Goal: Check status

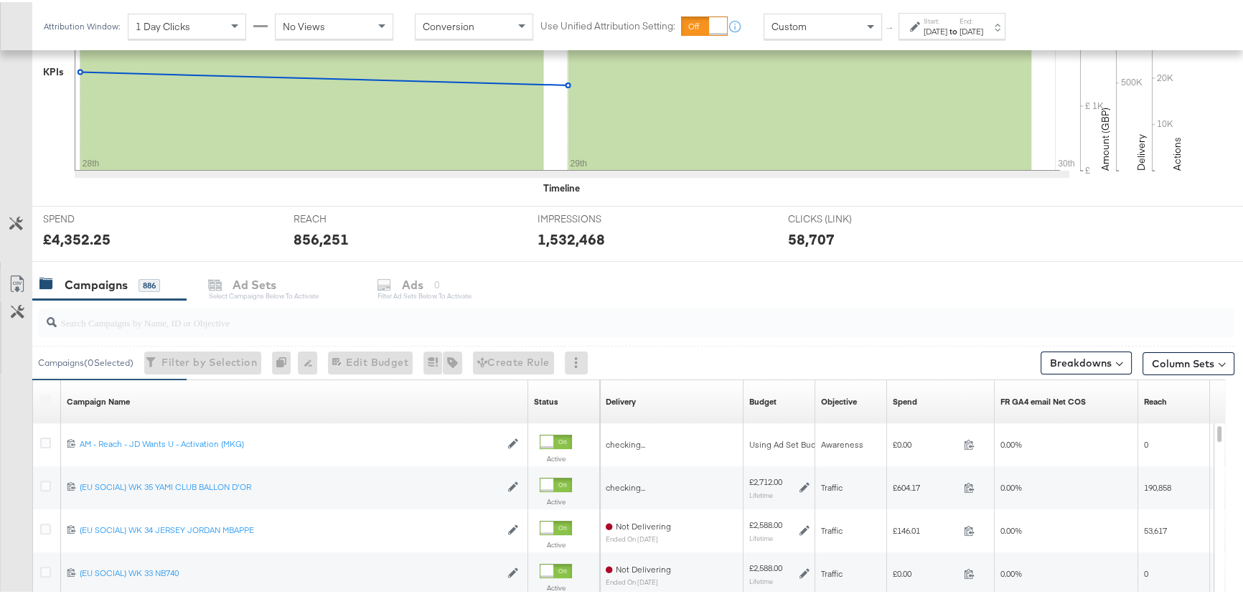
scroll to position [391, 0]
click at [166, 321] on input "search" at bounding box center [591, 314] width 1069 height 28
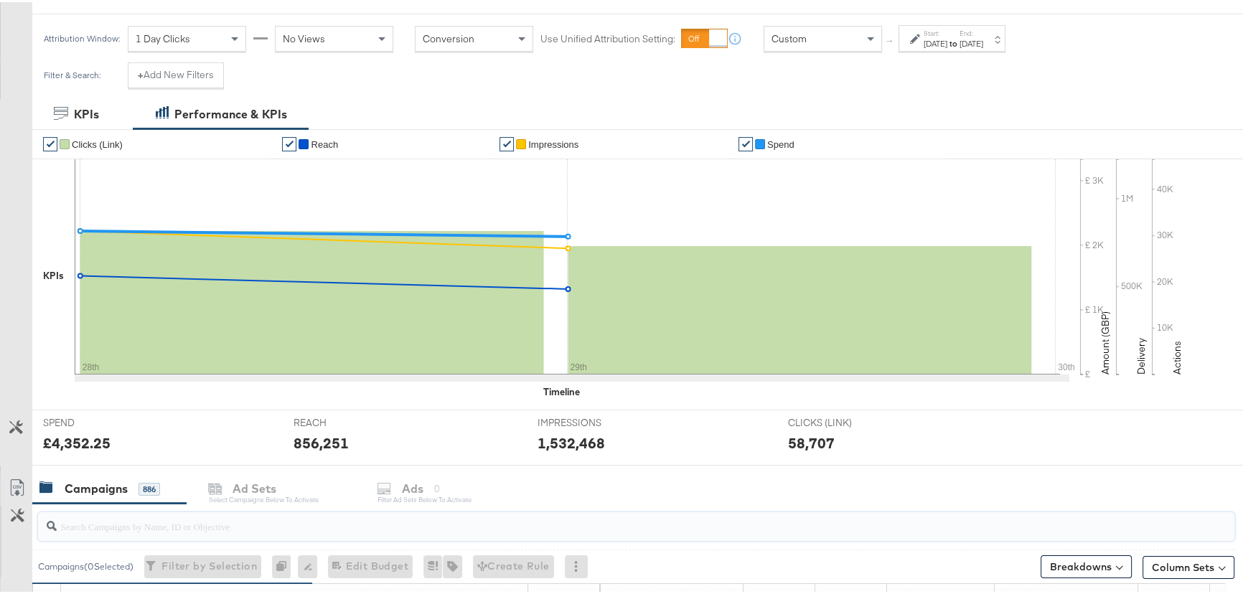
scroll to position [326, 0]
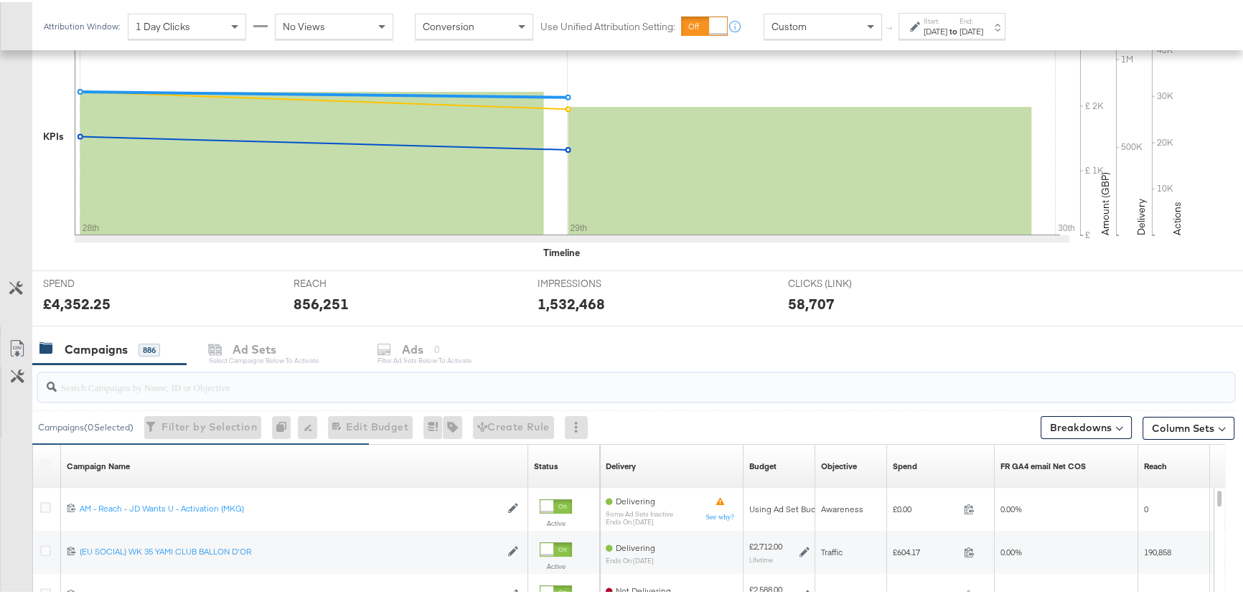
click at [232, 390] on input "search" at bounding box center [591, 379] width 1069 height 28
click at [947, 19] on label "Start:" at bounding box center [936, 18] width 24 height 9
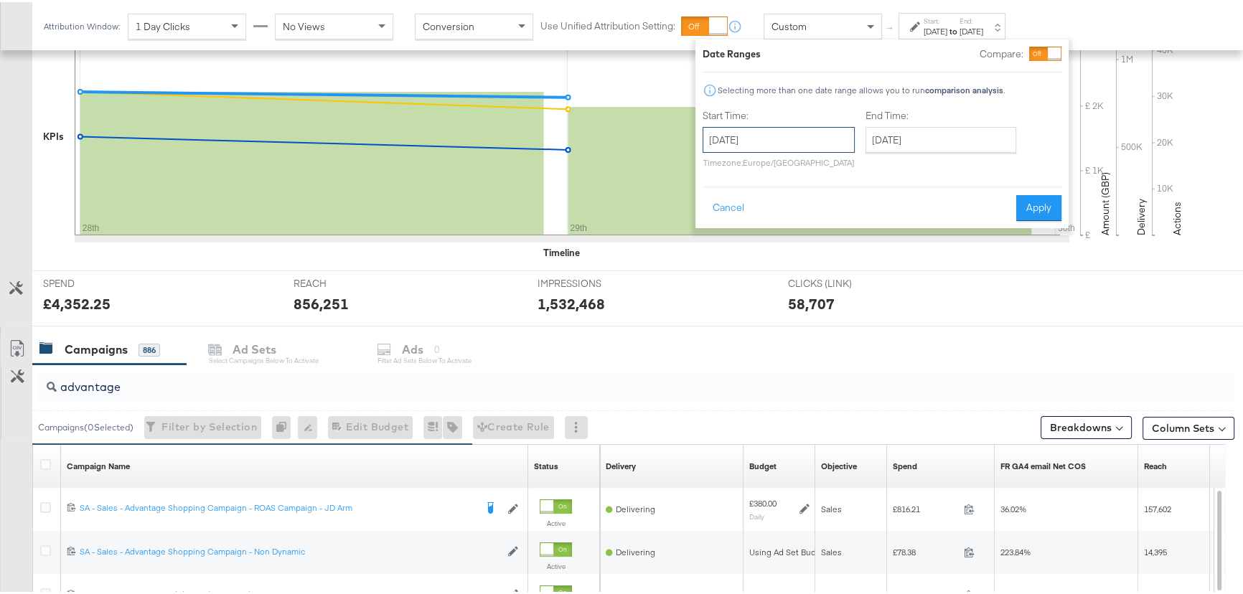
click at [793, 144] on input "[DATE]" at bounding box center [779, 138] width 152 height 26
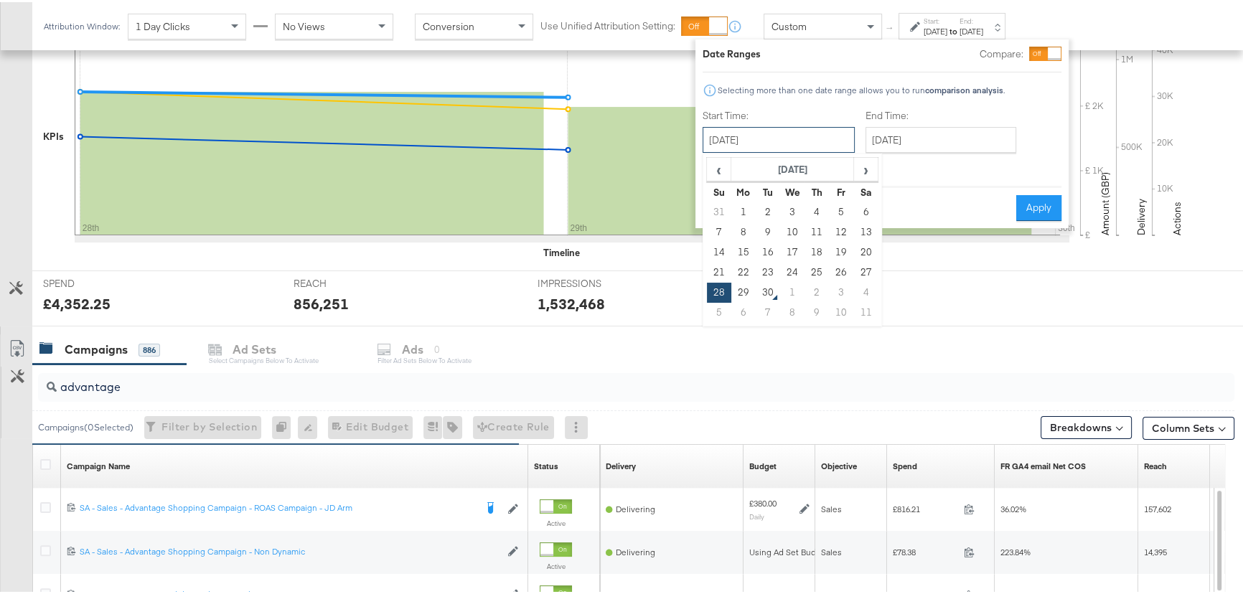
click at [793, 144] on input "[DATE]" at bounding box center [779, 138] width 152 height 26
click at [1129, 22] on div "Attribution Window: 1 Day Clicks No Views Conversion Use Unified Attribution Se…" at bounding box center [621, 24] width 1243 height 48
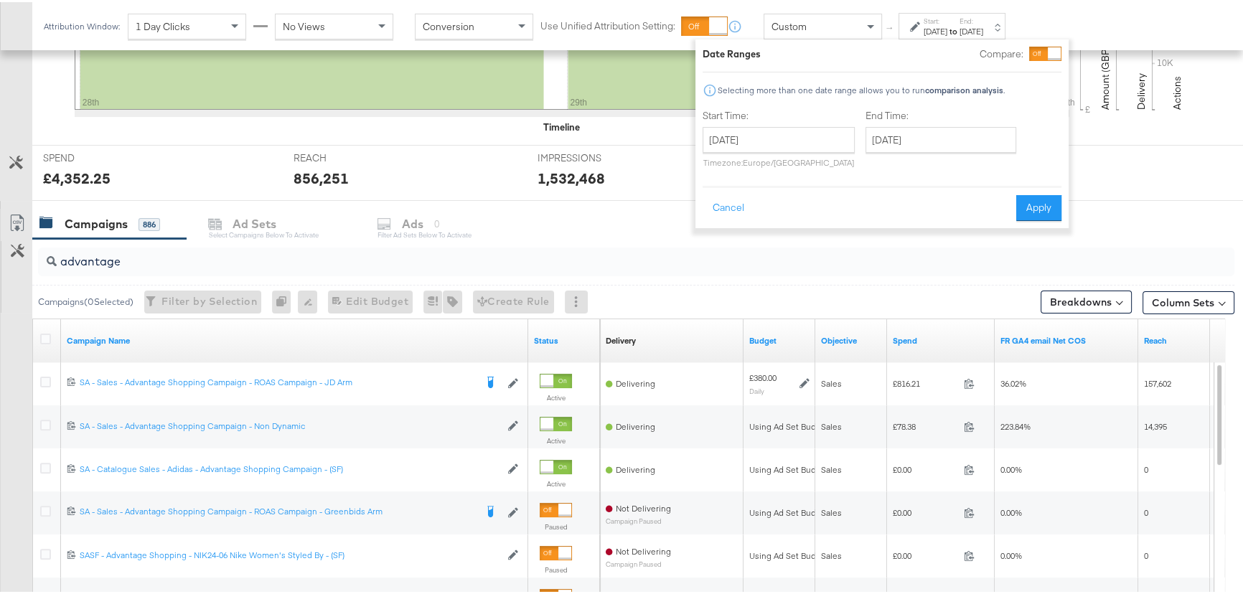
scroll to position [391, 0]
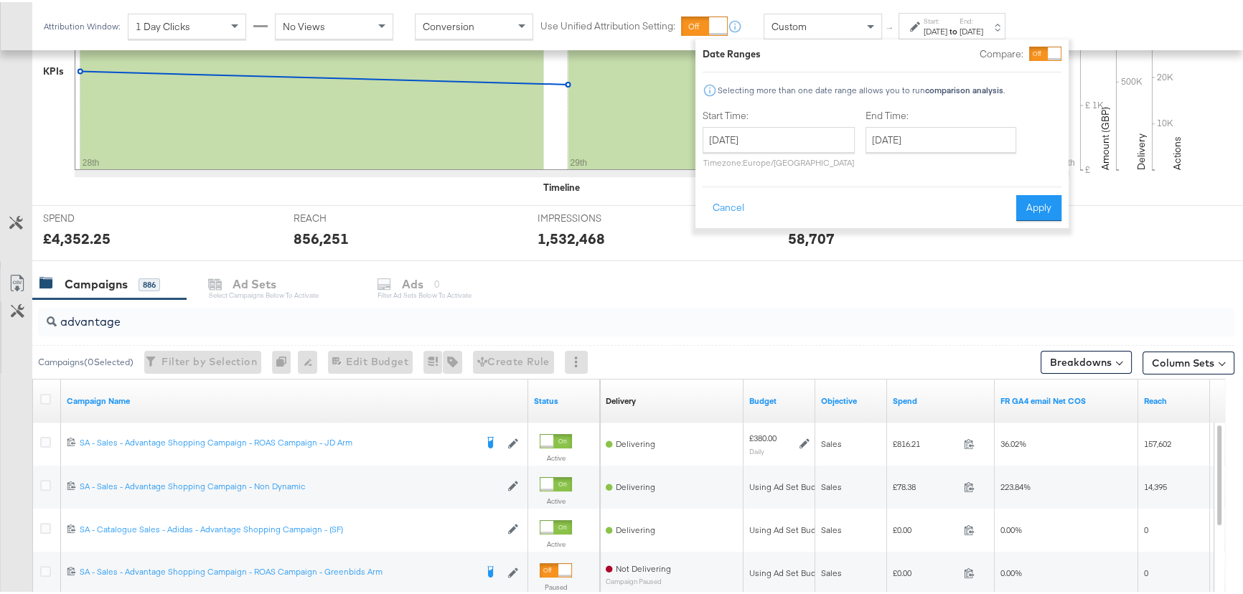
drag, startPoint x: 1099, startPoint y: 37, endPoint x: 1125, endPoint y: 1, distance: 43.2
click at [1100, 37] on div "Attribution Window: 1 Day Clicks No Views Conversion Use Unified Attribution Se…" at bounding box center [621, 24] width 1243 height 48
drag, startPoint x: 128, startPoint y: 329, endPoint x: 34, endPoint y: 318, distance: 93.9
click at [34, 318] on div "advantage" at bounding box center [633, 320] width 1202 height 46
click at [133, 316] on input "advantage" at bounding box center [591, 314] width 1069 height 28
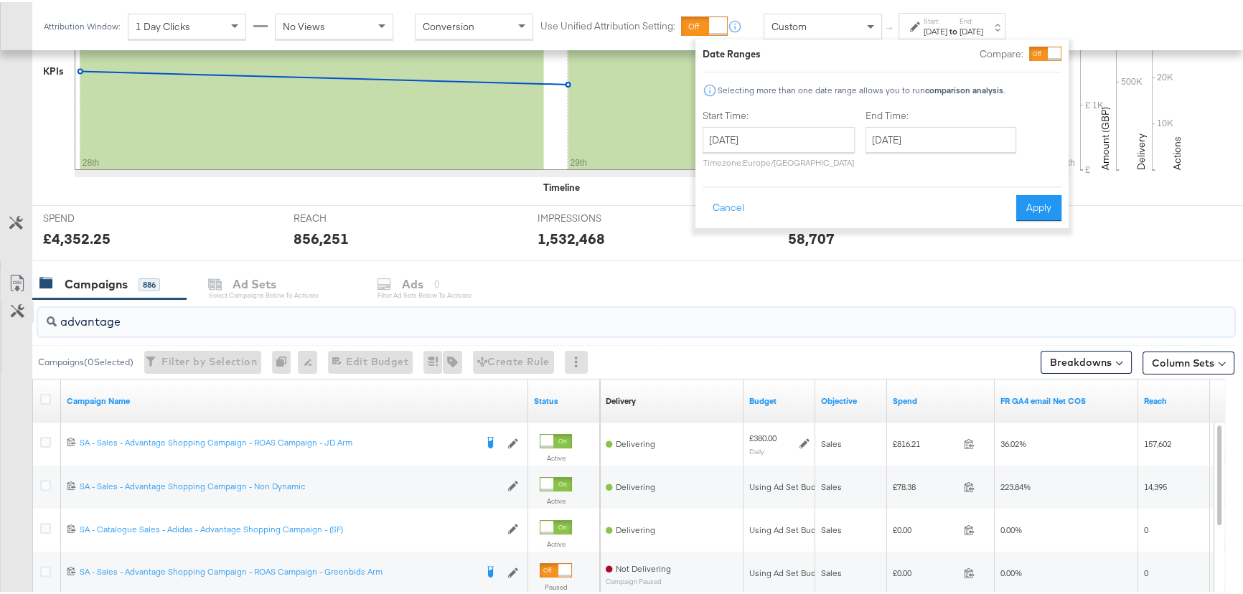
drag, startPoint x: 145, startPoint y: 318, endPoint x: 30, endPoint y: 316, distance: 114.8
click at [30, 316] on div "advantage Campaigns ( 0 Selected) Filter by Selection Filter 0 campaigns 0 Rena…" at bounding box center [617, 552] width 1234 height 510
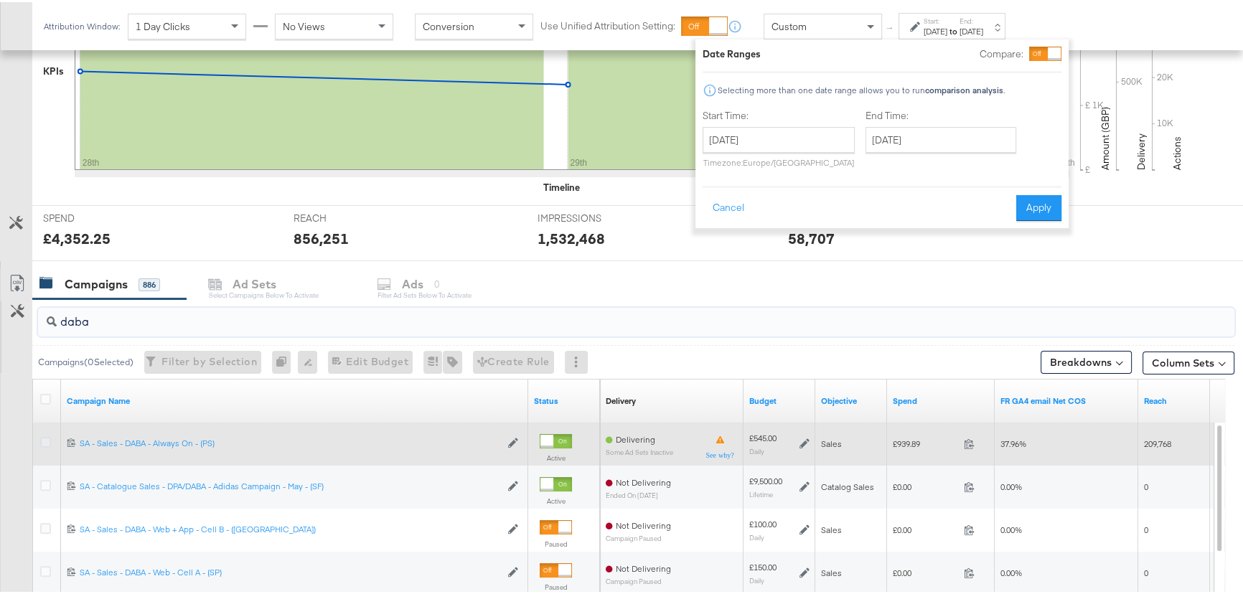
type input "daba"
click at [46, 440] on icon at bounding box center [45, 440] width 11 height 11
click at [0, 0] on input "checkbox" at bounding box center [0, 0] width 0 height 0
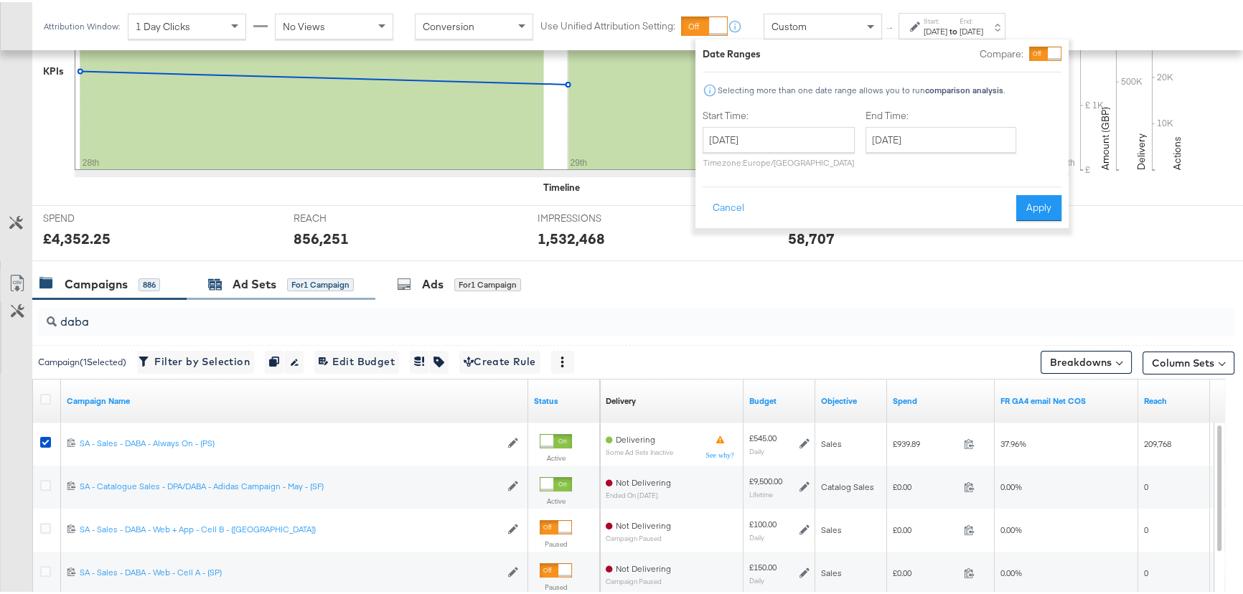
click at [244, 281] on div "Ad Sets" at bounding box center [255, 282] width 44 height 17
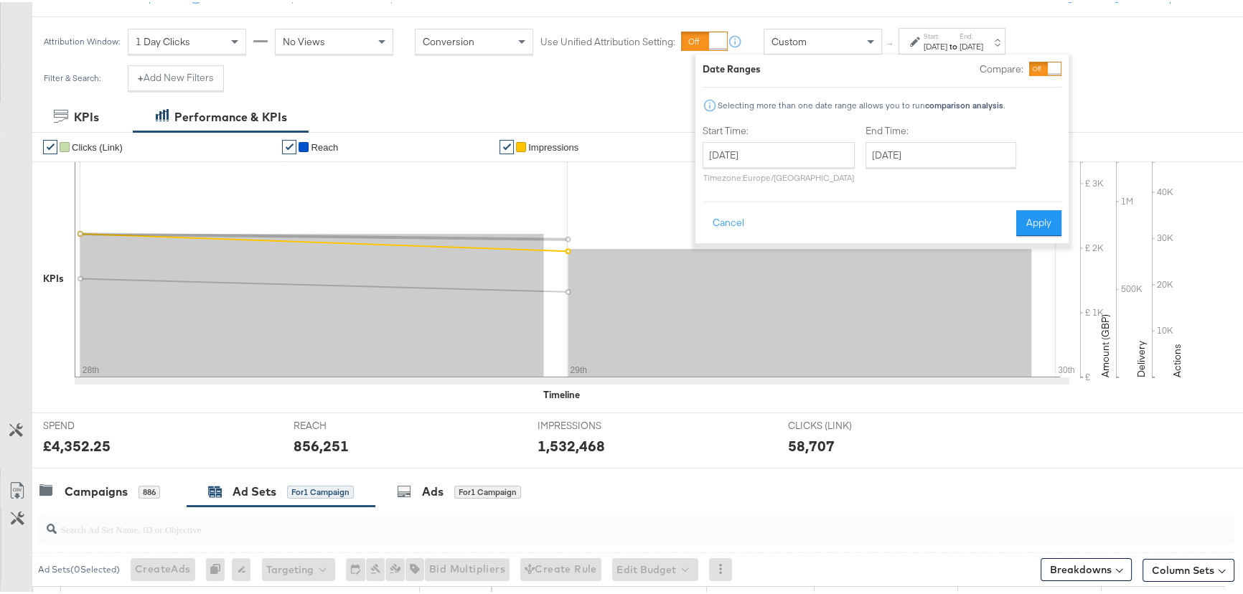
scroll to position [0, 0]
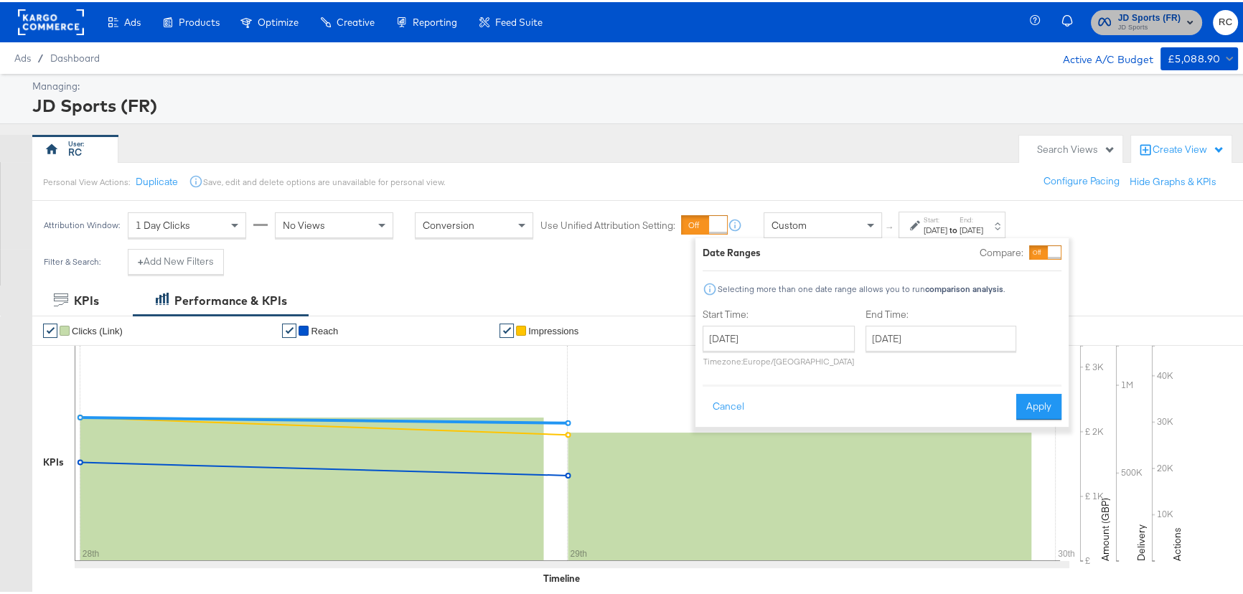
click at [1118, 24] on span "JD Sports" at bounding box center [1149, 25] width 63 height 11
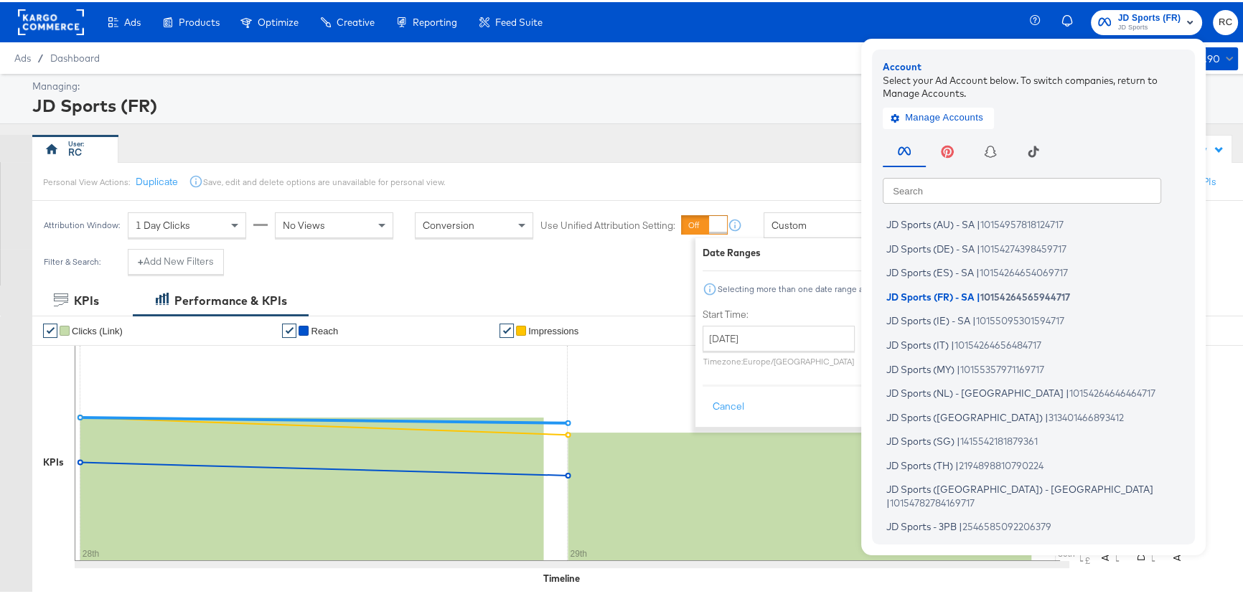
drag, startPoint x: 1054, startPoint y: 191, endPoint x: 1060, endPoint y: 186, distance: 7.6
click at [1055, 191] on input "text" at bounding box center [1022, 188] width 278 height 26
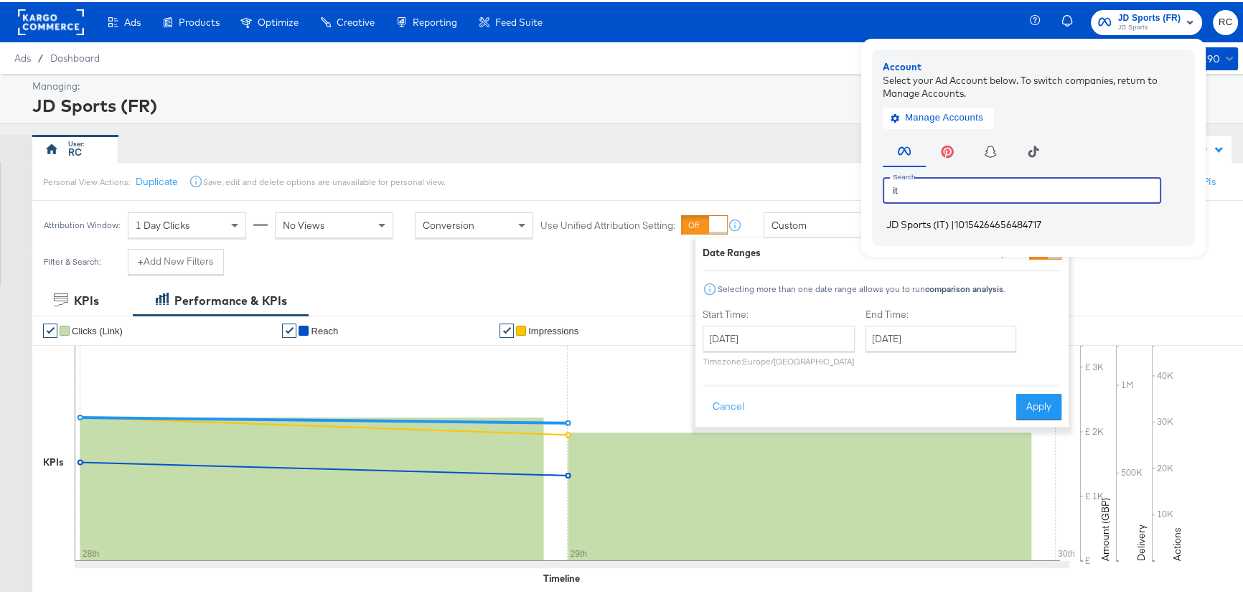
type input "it"
click at [1000, 224] on span "10154264656484717" at bounding box center [997, 222] width 87 height 11
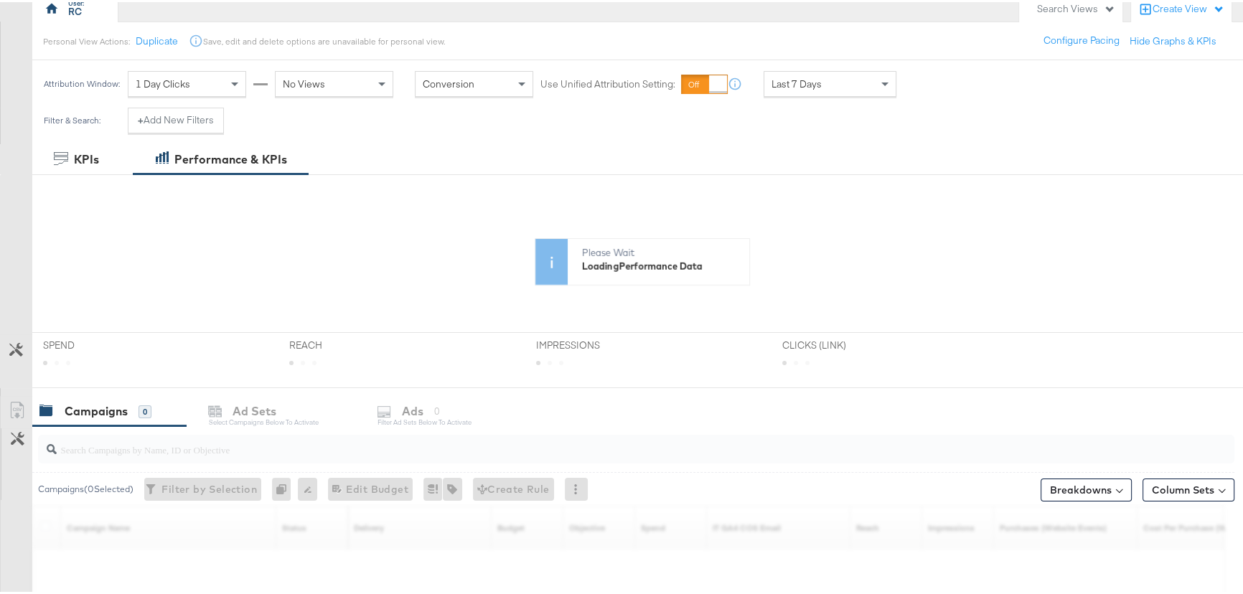
scroll to position [195, 0]
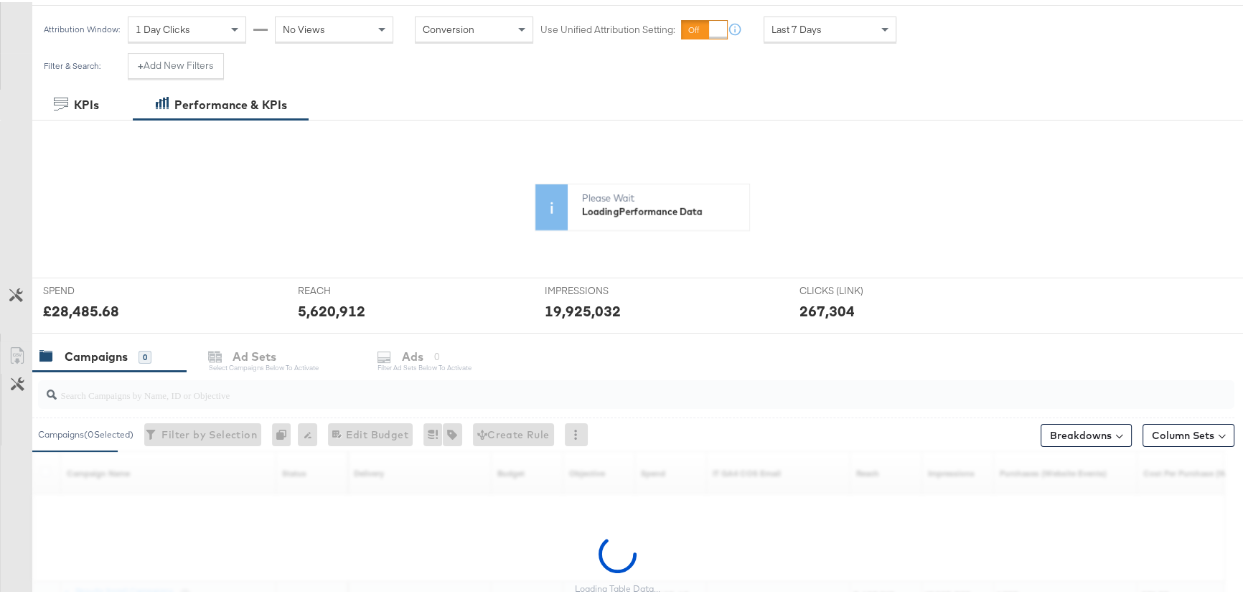
click at [169, 395] on input "search" at bounding box center [591, 387] width 1069 height 28
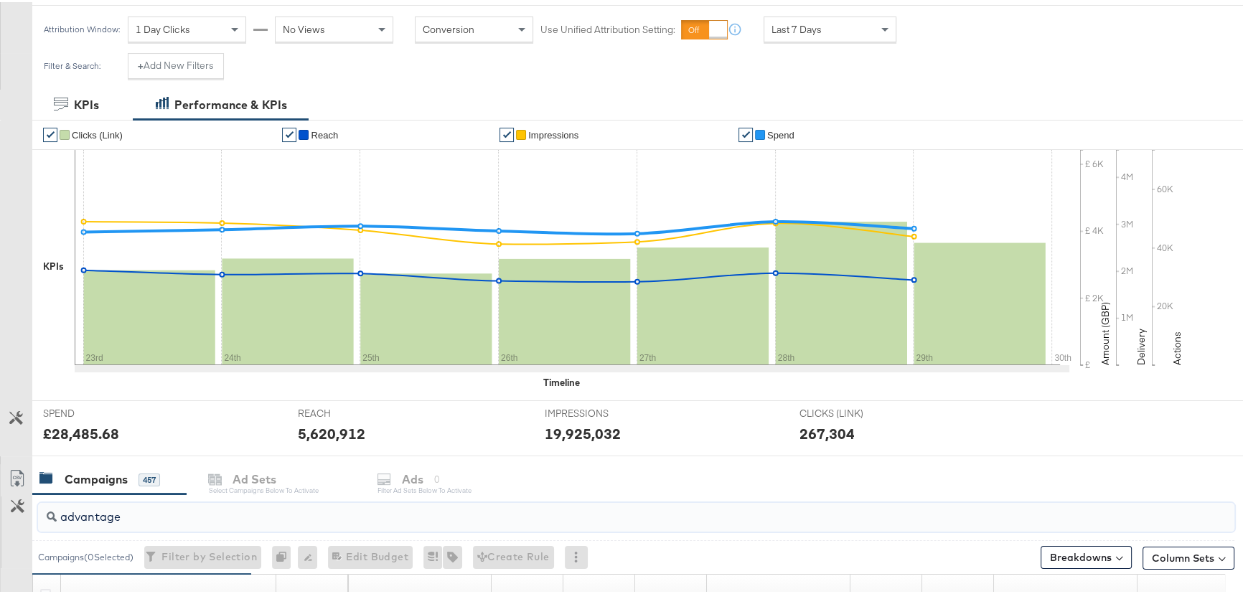
scroll to position [0, 0]
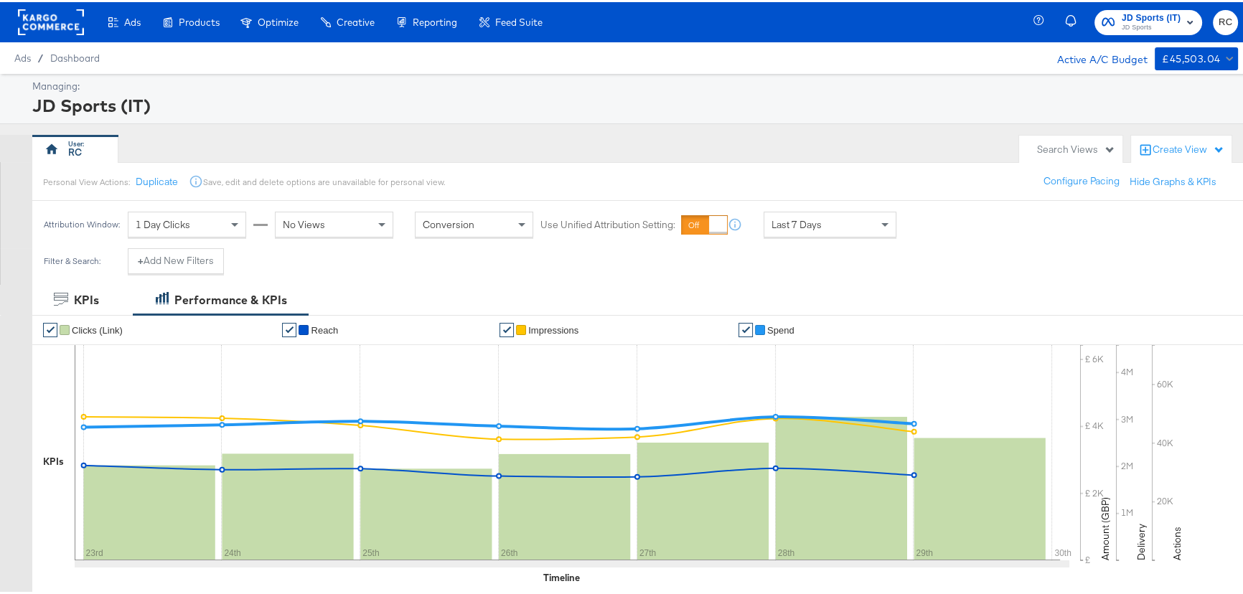
type input "advantage"
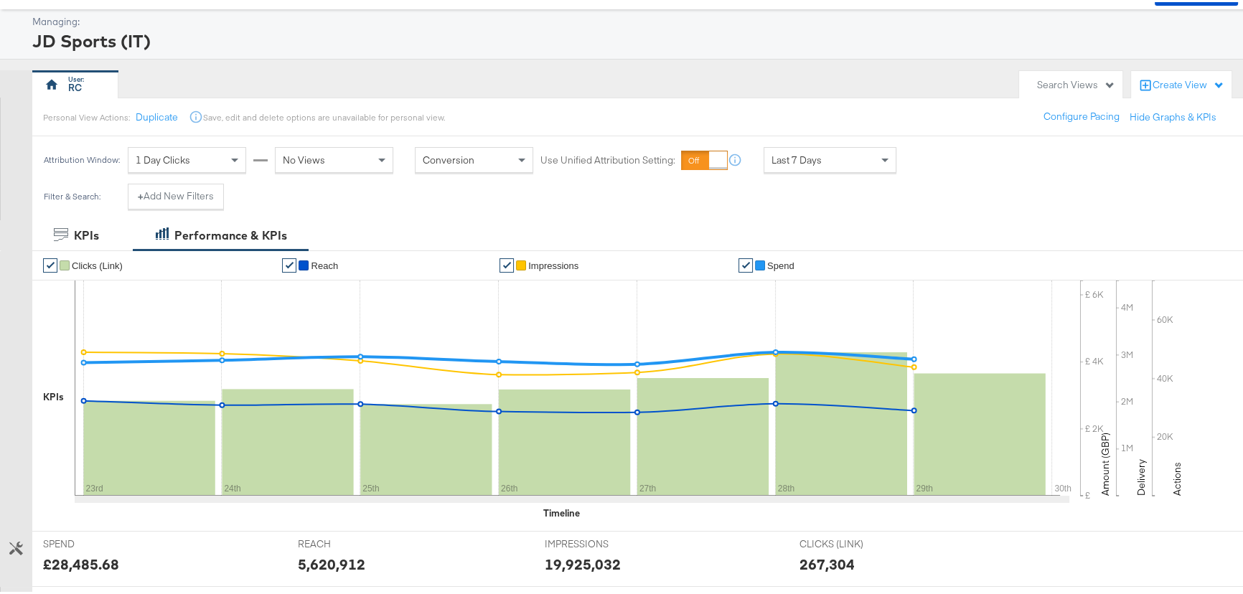
click at [825, 157] on div "Last 7 Days" at bounding box center [829, 158] width 131 height 24
click at [947, 164] on div "Sep 30th 2025" at bounding box center [936, 163] width 24 height 11
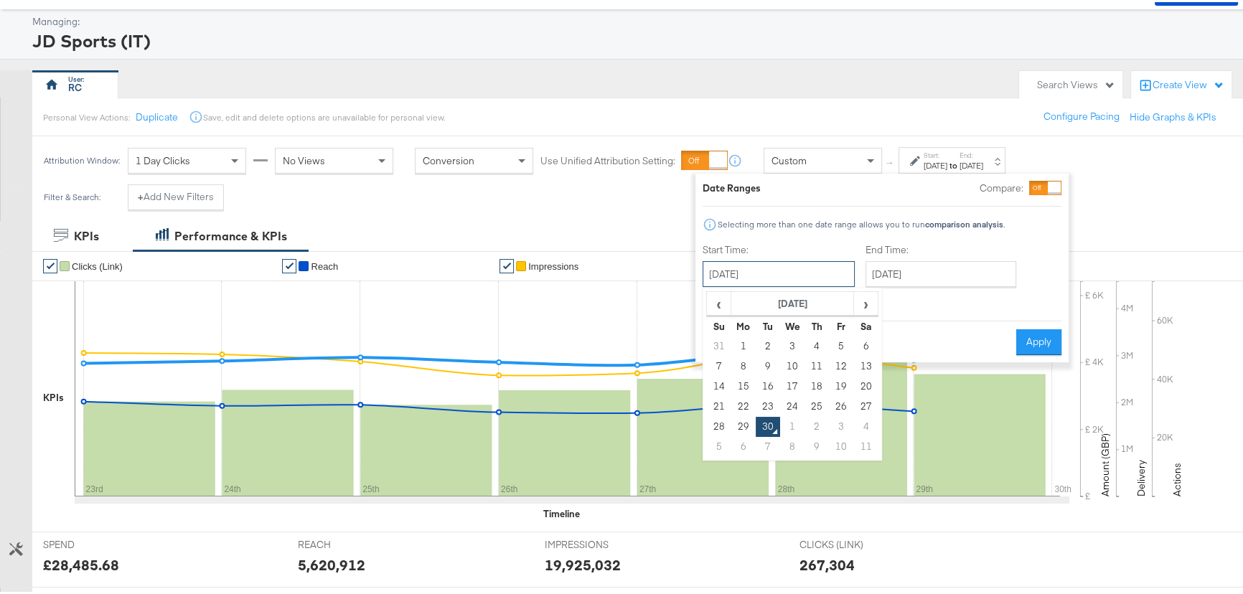
click at [800, 270] on input "September 30th 2025" at bounding box center [779, 272] width 152 height 26
click at [722, 423] on td "28" at bounding box center [719, 425] width 24 height 20
type input "[DATE]"
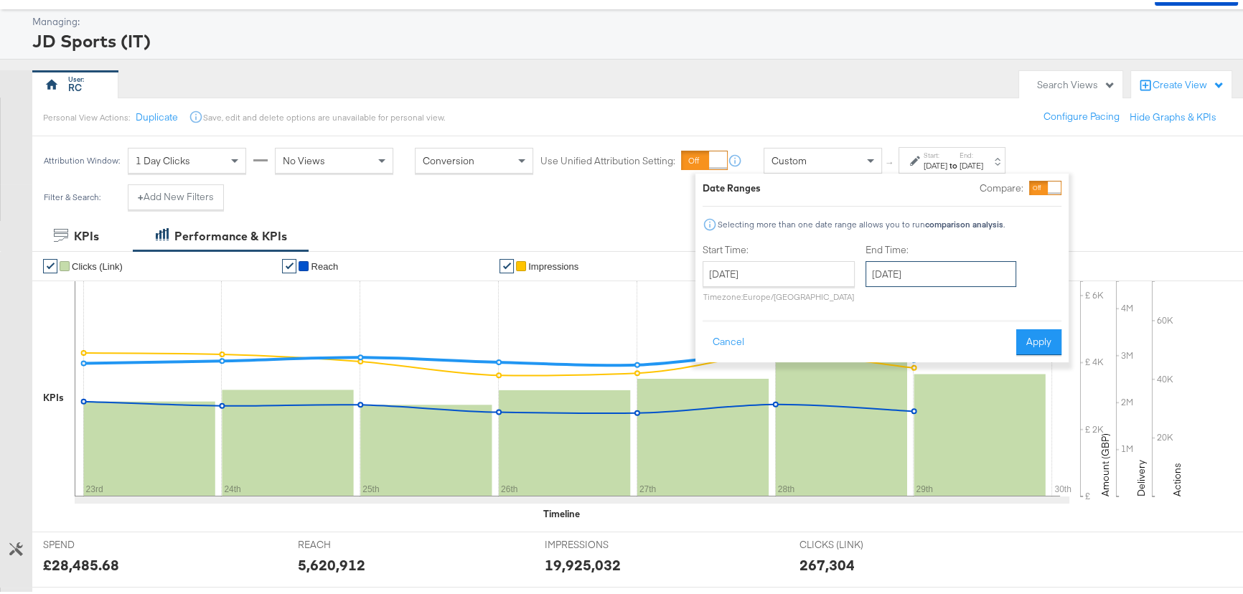
click at [992, 276] on input "September 30th 2025" at bounding box center [940, 272] width 151 height 26
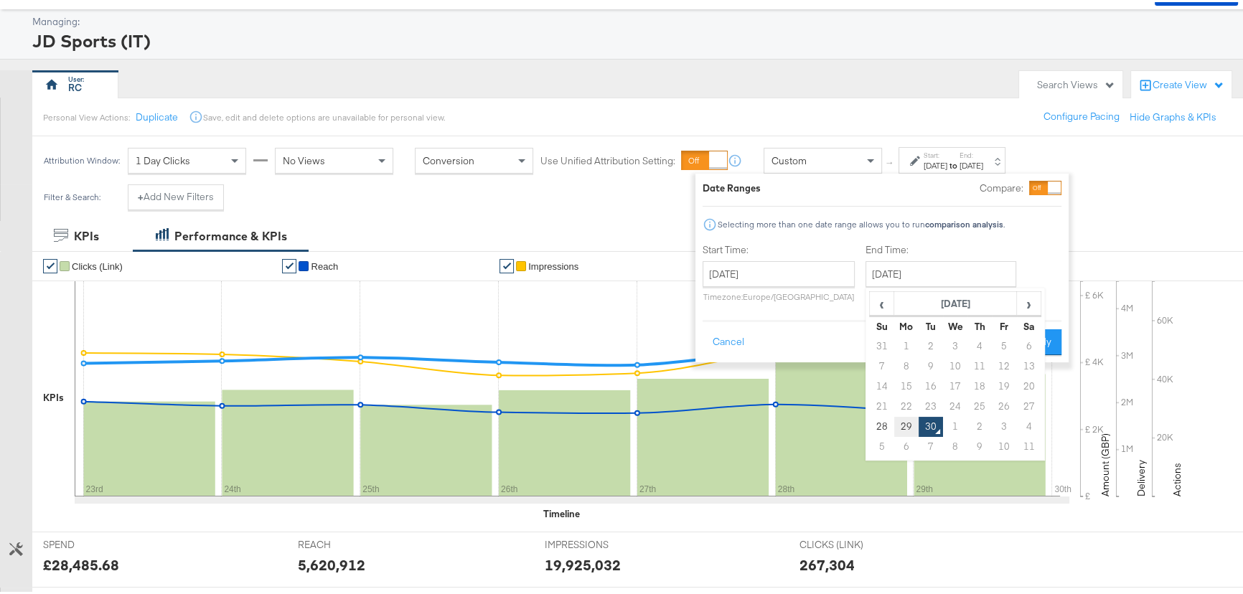
click at [914, 425] on td "29" at bounding box center [906, 425] width 24 height 20
type input "[DATE]"
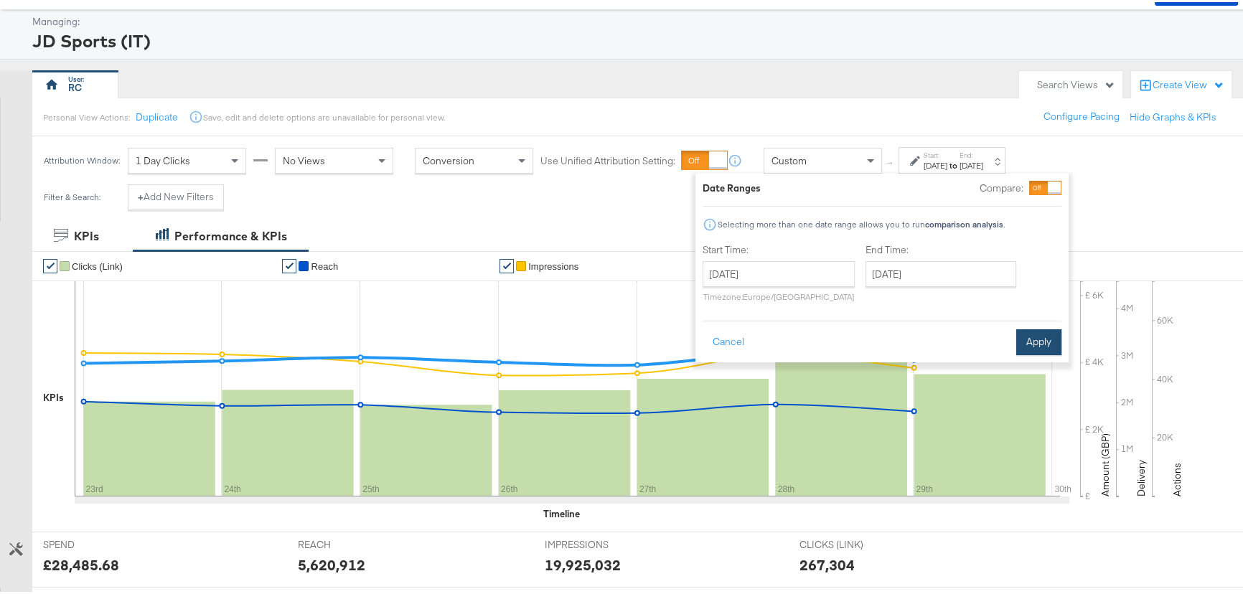
click at [1031, 341] on button "Apply" at bounding box center [1038, 340] width 45 height 26
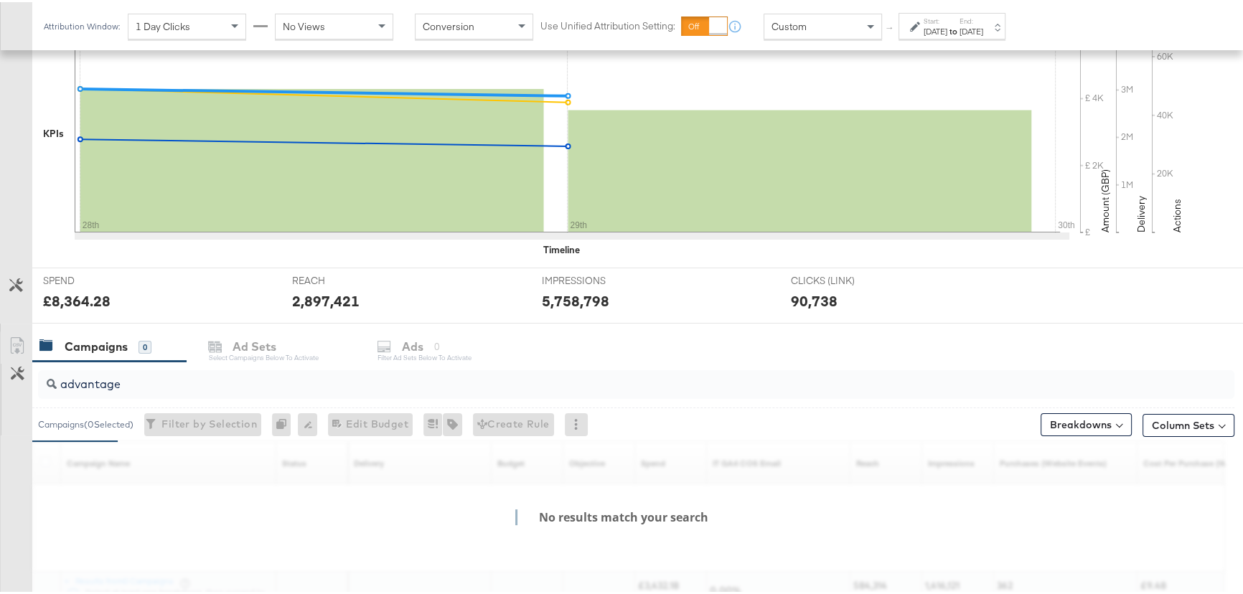
scroll to position [451, 0]
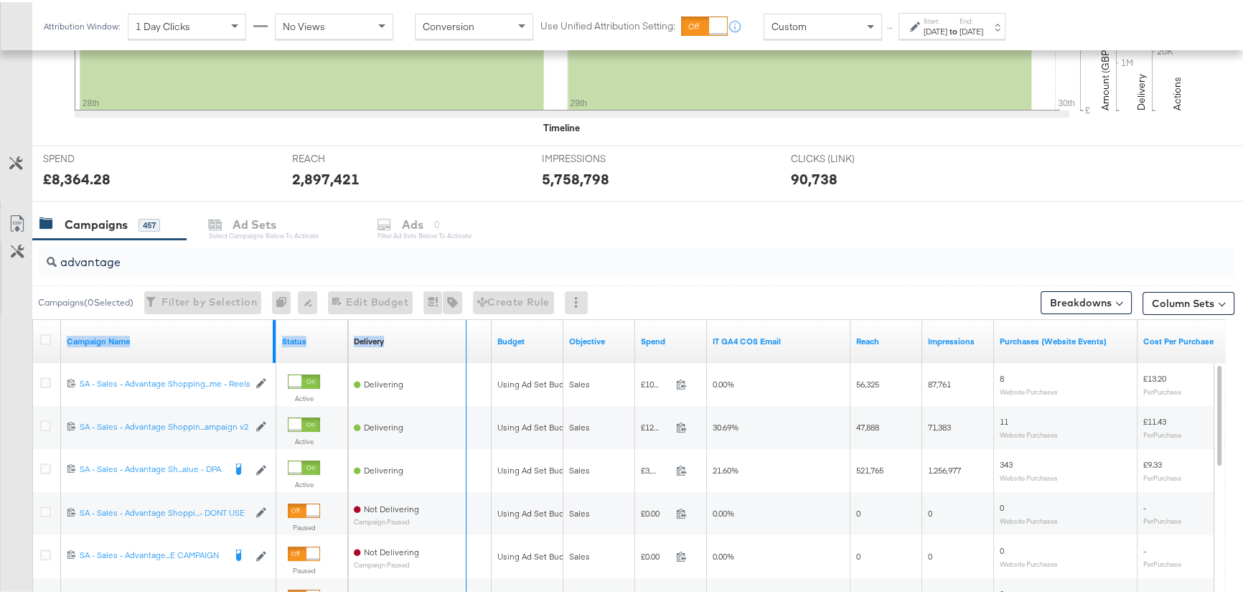
drag, startPoint x: 274, startPoint y: 325, endPoint x: 466, endPoint y: 326, distance: 192.3
click at [33, 318] on div "Campaign Name Status Delivery Sorting Unavailable Budget Objective Spend IT GA4…" at bounding box center [33, 318] width 0 height 0
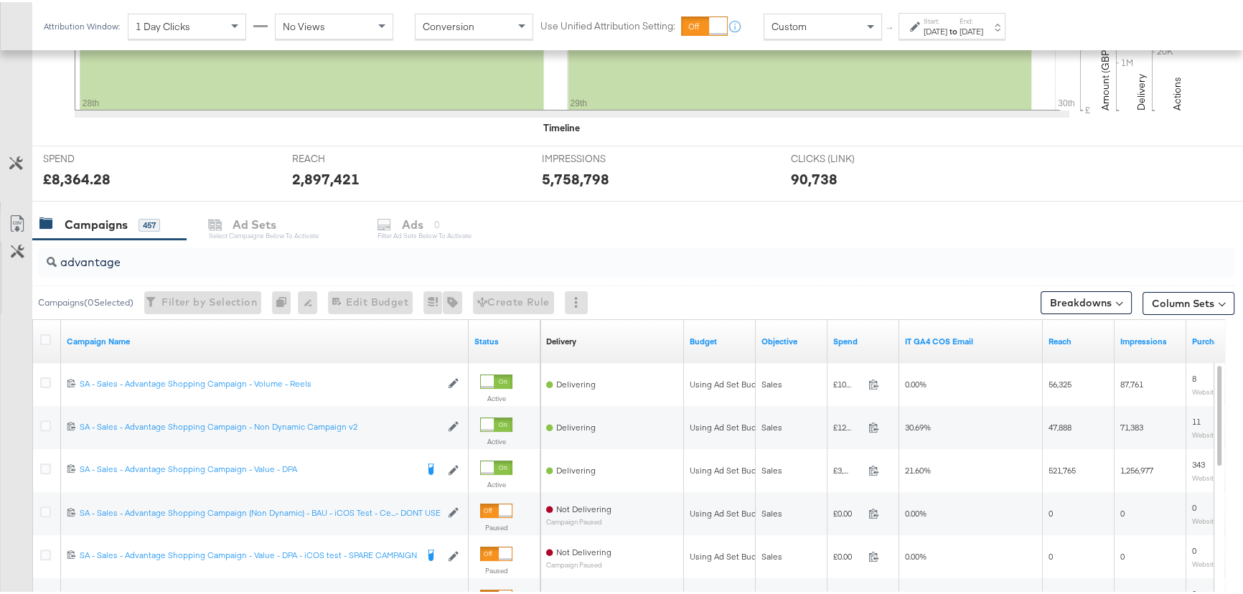
click at [985, 135] on div "✔ Clicks (Link) ✔ Reach ✔ Impressions ✔ Spend KPIs 28th 29th 30th £ £ 2K £ 4K £…" at bounding box center [642, 3] width 1220 height 281
